Goal: Task Accomplishment & Management: Manage account settings

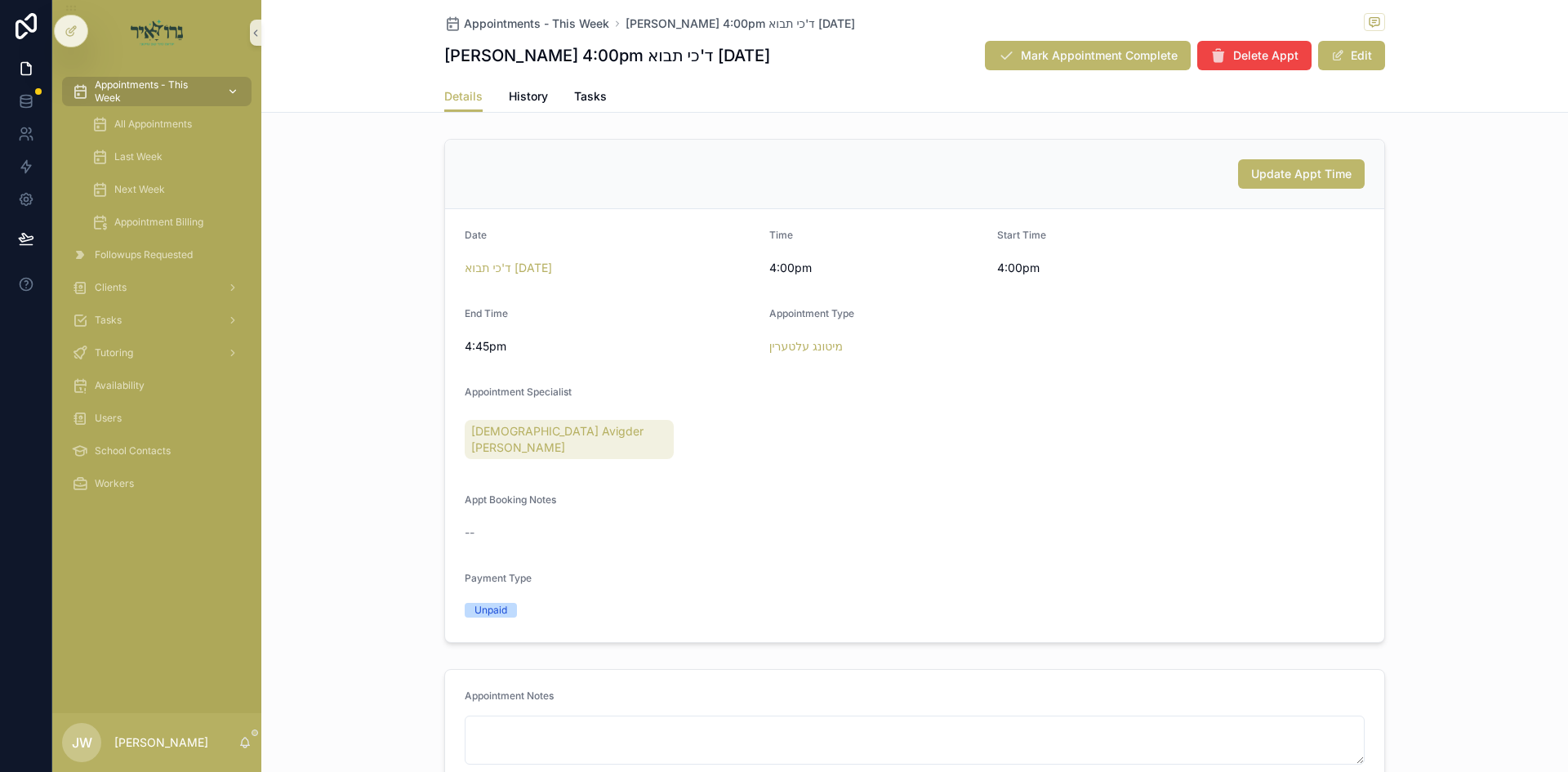
click at [197, 80] on span "Appointments - This Week" at bounding box center [155, 91] width 120 height 26
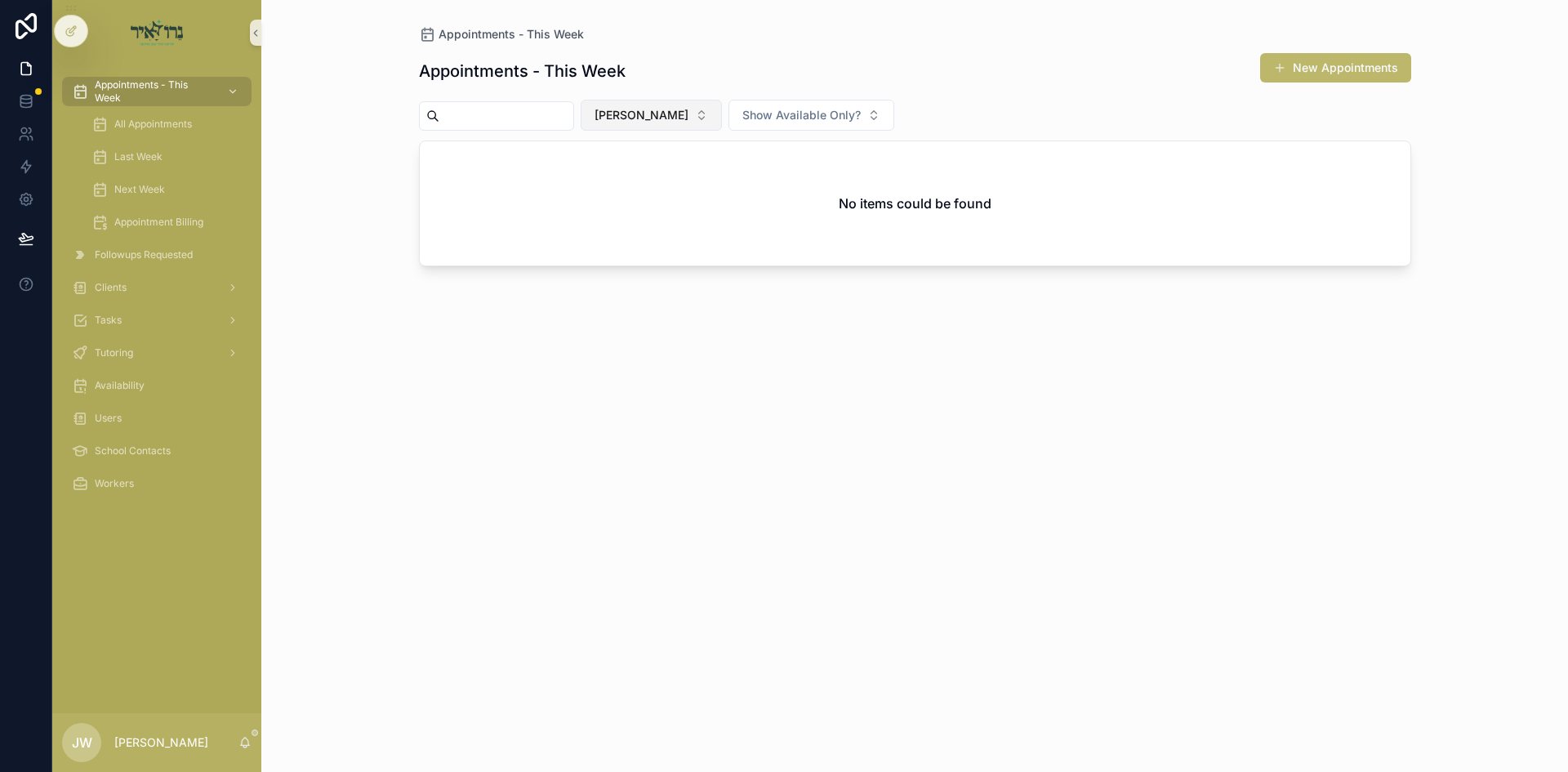
click at [664, 114] on span "[PERSON_NAME]" at bounding box center [642, 115] width 94 height 16
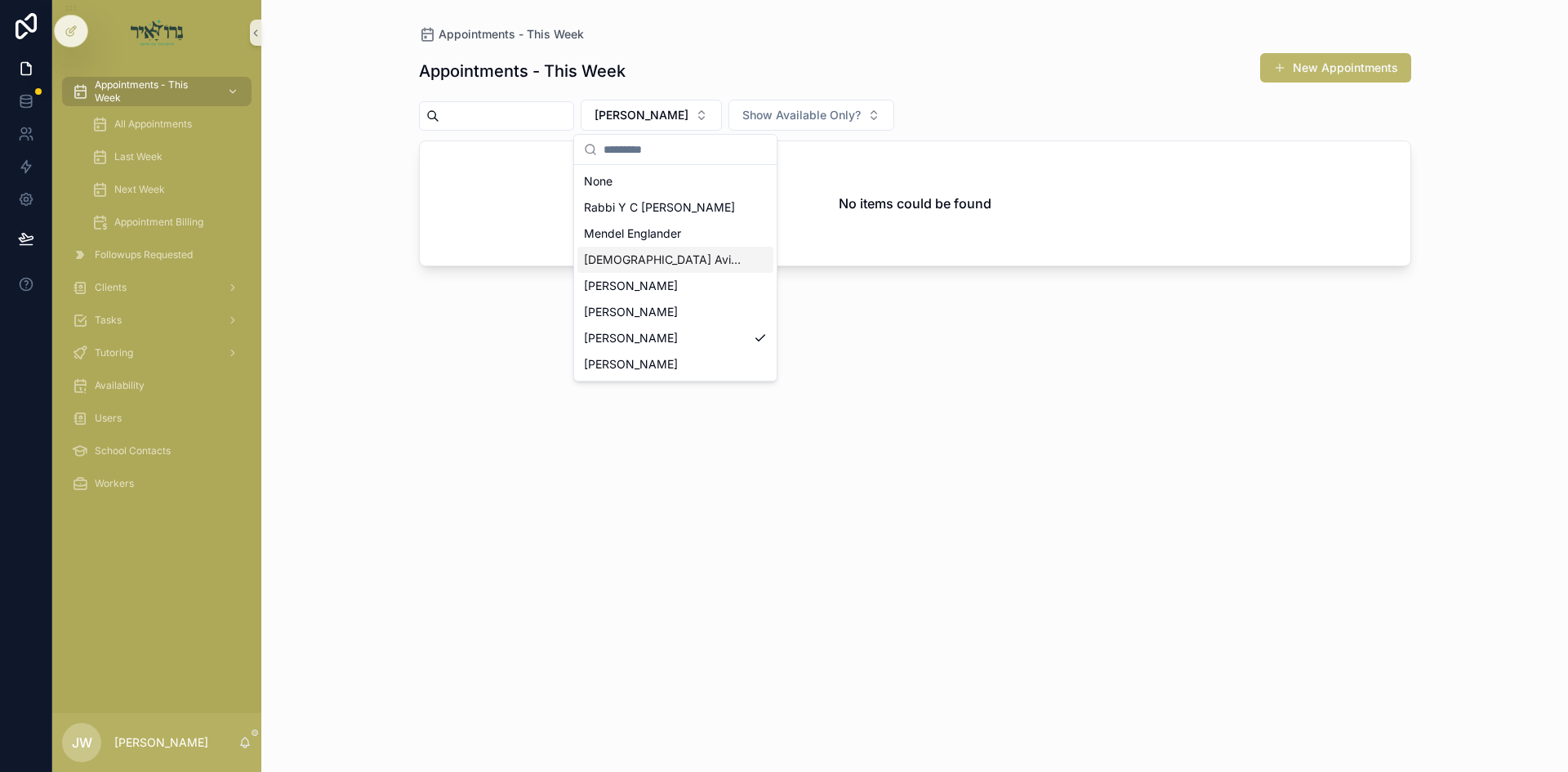
click at [613, 251] on div "[DEMOGRAPHIC_DATA] Avigder [PERSON_NAME]" at bounding box center [676, 260] width 196 height 26
